Goal: Task Accomplishment & Management: Manage account settings

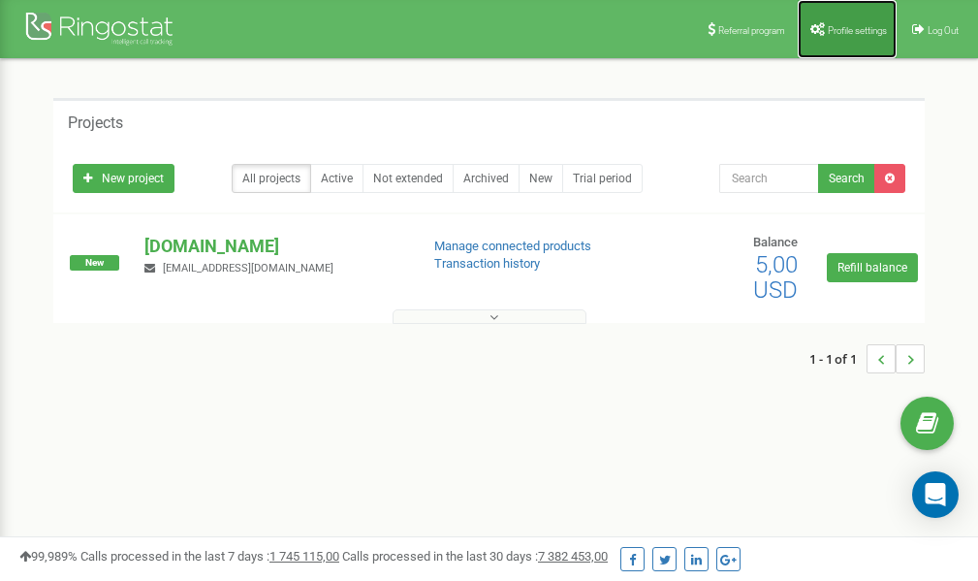
click at [834, 29] on span "Profile settings" at bounding box center [857, 30] width 59 height 11
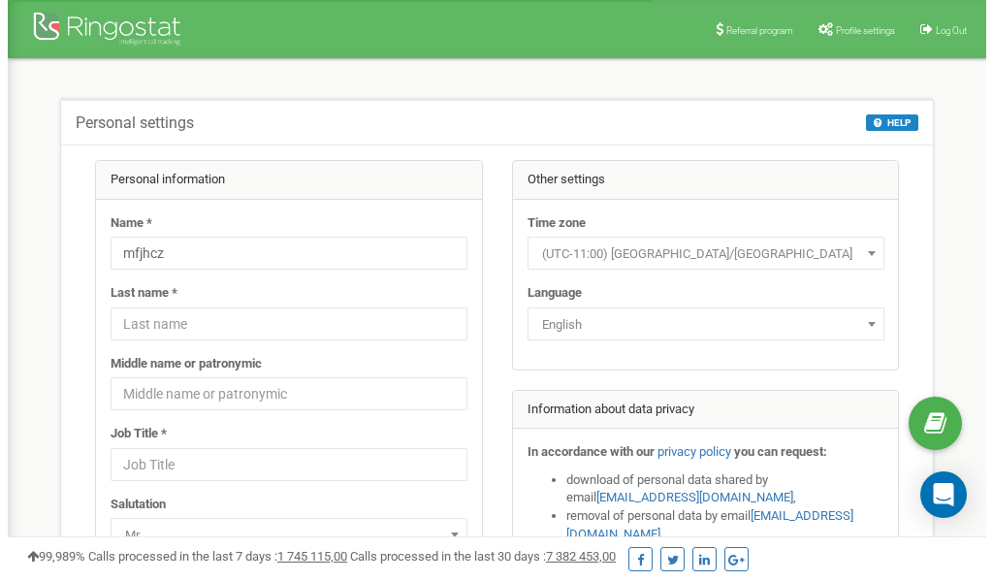
scroll to position [97, 0]
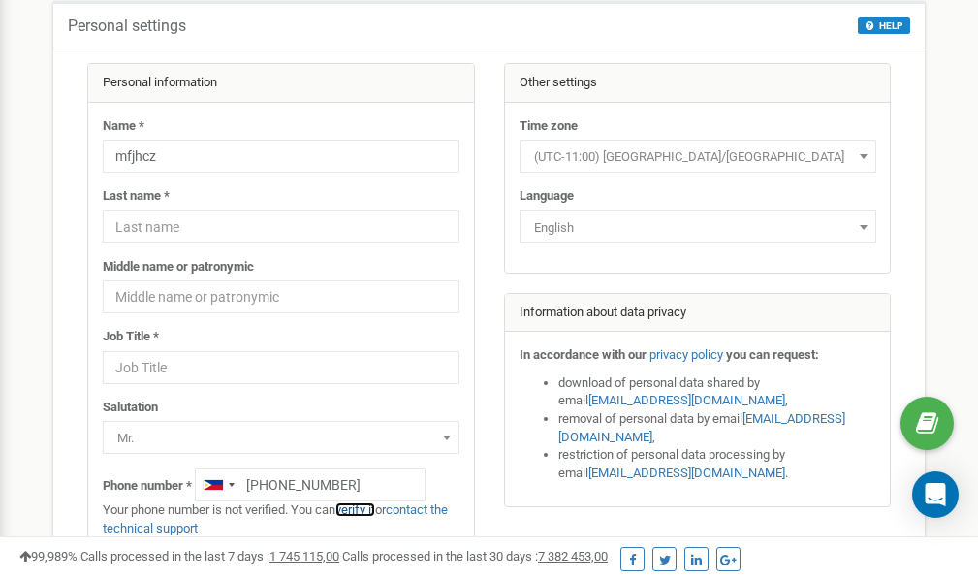
click at [362, 509] on link "verify it" at bounding box center [355, 509] width 40 height 15
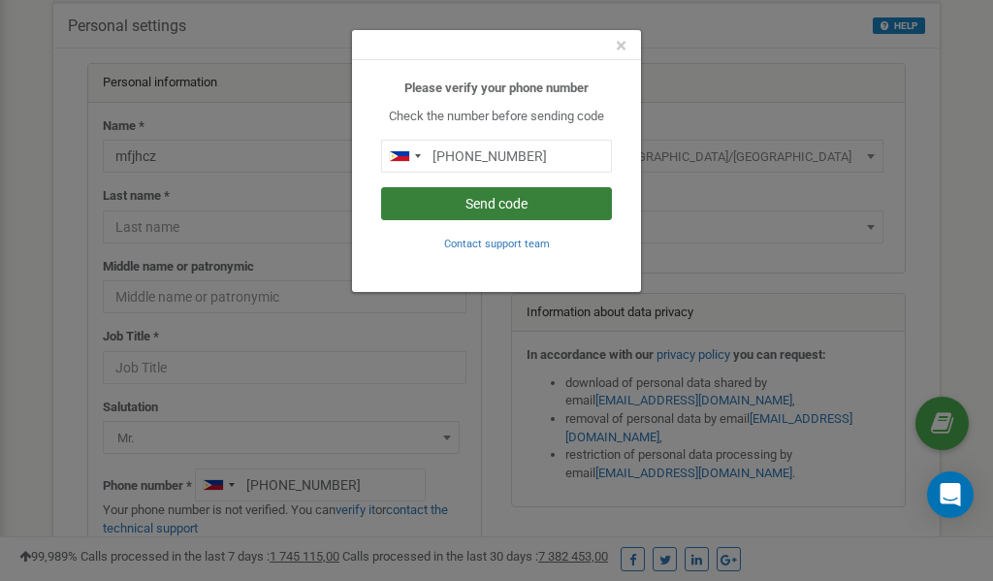
click at [487, 202] on button "Send code" at bounding box center [496, 203] width 231 height 33
